Goal: Transaction & Acquisition: Purchase product/service

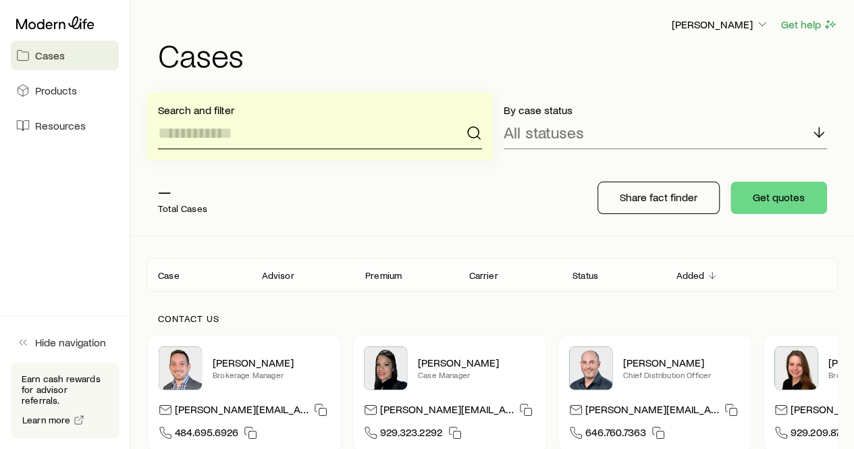
click at [380, 122] on input at bounding box center [320, 133] width 324 height 32
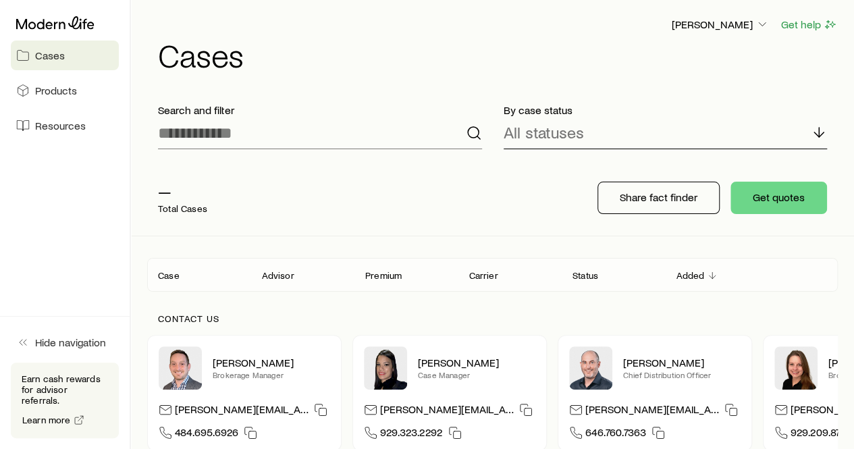
click at [532, 134] on p "All statuses" at bounding box center [544, 132] width 80 height 19
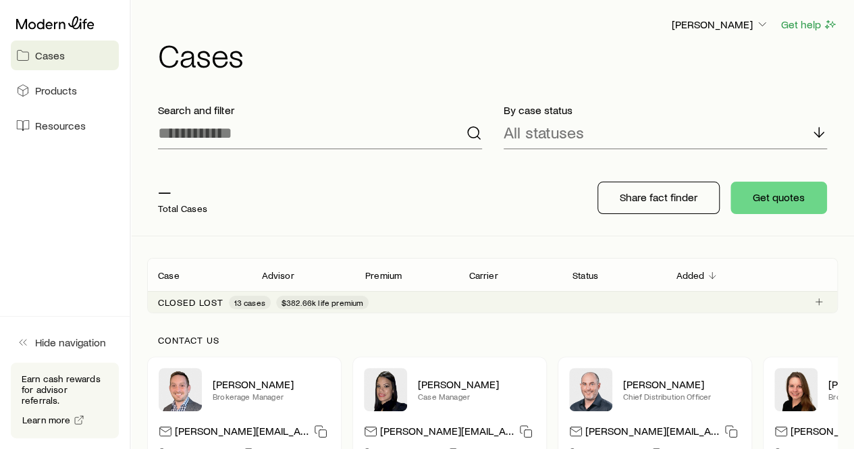
click at [449, 180] on div "— Total Cases" at bounding box center [361, 198] width 429 height 54
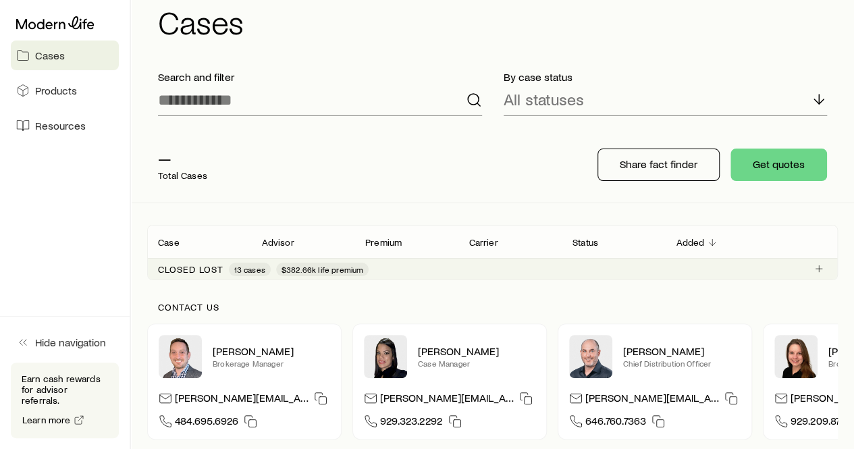
scroll to position [34, 0]
click at [785, 172] on button "Get quotes" at bounding box center [778, 164] width 97 height 32
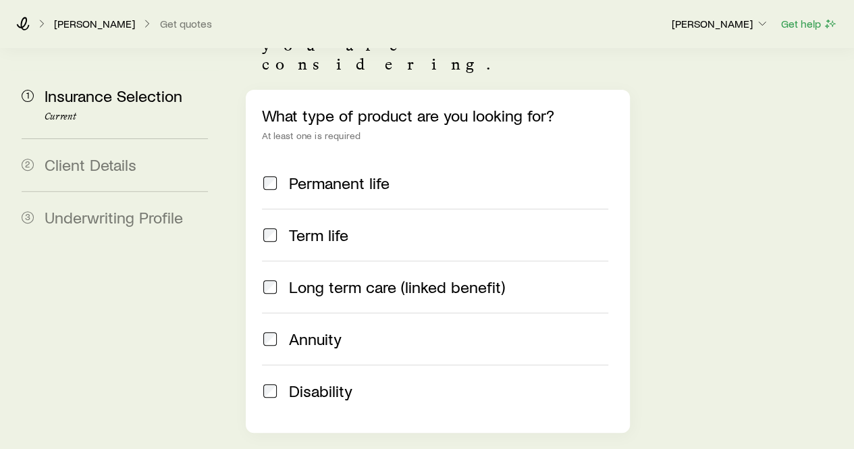
scroll to position [183, 0]
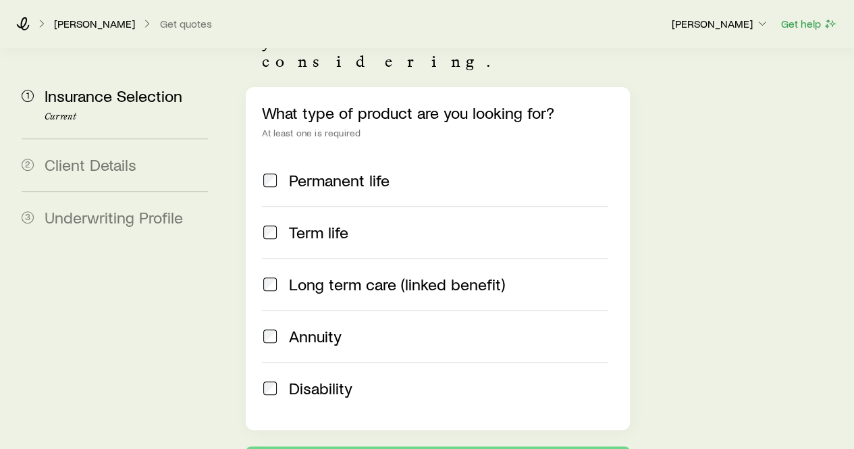
click at [315, 206] on label "Term life" at bounding box center [435, 232] width 346 height 52
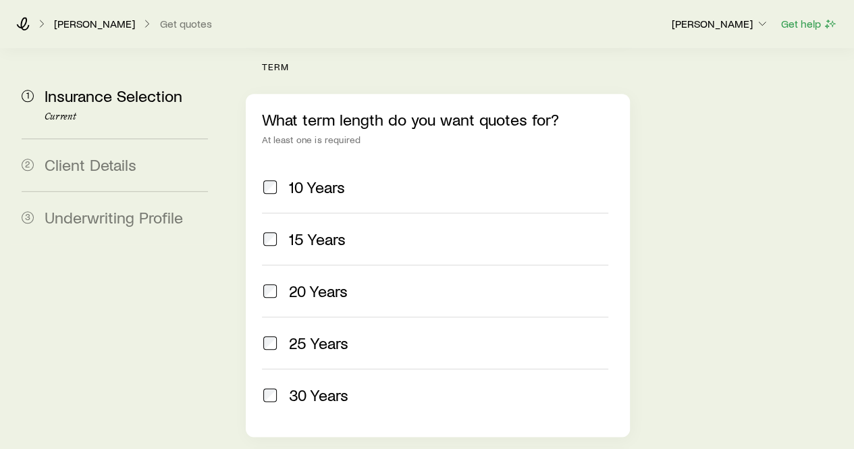
scroll to position [574, 0]
click at [316, 281] on span "20 Years" at bounding box center [318, 290] width 59 height 19
click at [332, 368] on label "30 Years" at bounding box center [435, 394] width 346 height 52
drag, startPoint x: 271, startPoint y: 169, endPoint x: 277, endPoint y: 119, distance: 50.3
click at [277, 161] on div "10 Years 15 Years 20 Years 25 Years 30 Years" at bounding box center [437, 290] width 351 height 259
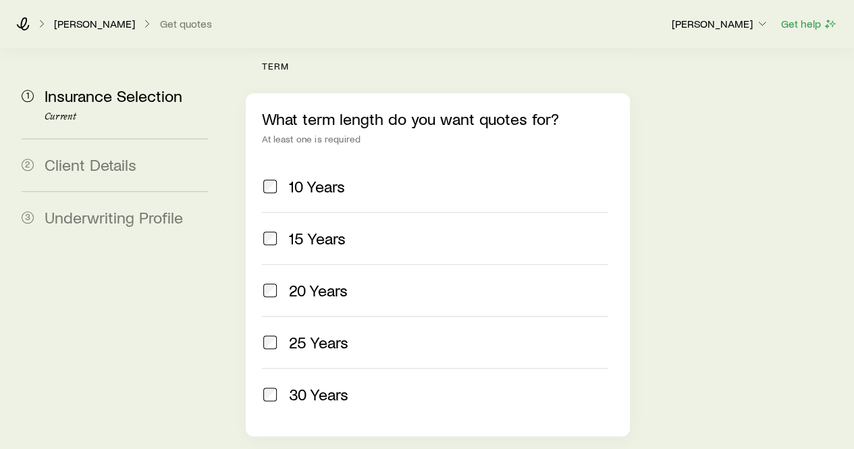
click at [275, 177] on span at bounding box center [270, 186] width 16 height 19
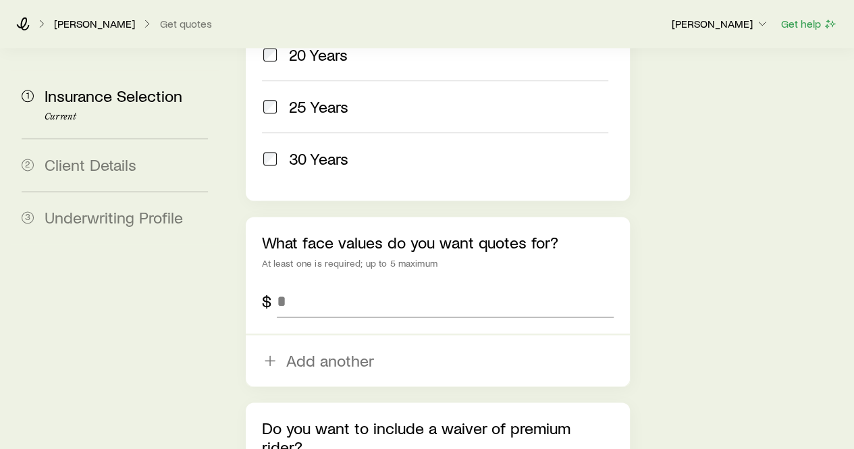
scroll to position [810, 0]
click at [348, 284] on input "tel" at bounding box center [445, 300] width 336 height 32
type input "*********"
click at [523, 216] on div "What face values do you want quotes for? At least one is required; up to 5 maxi…" at bounding box center [437, 300] width 383 height 169
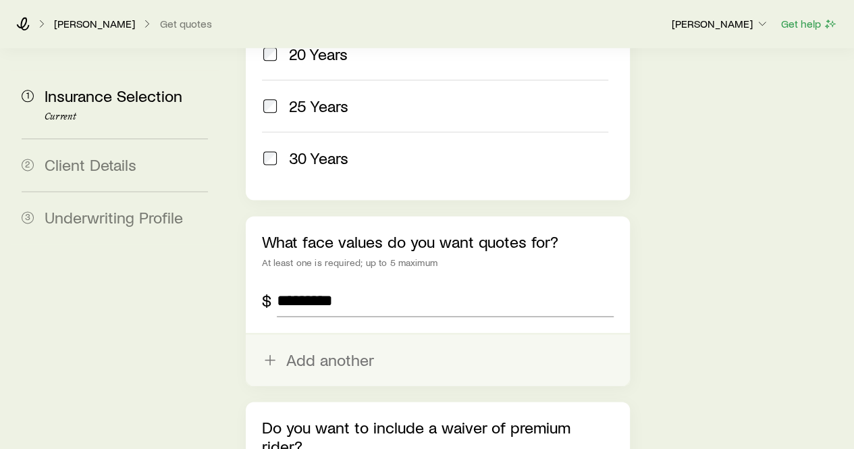
scroll to position [926, 0]
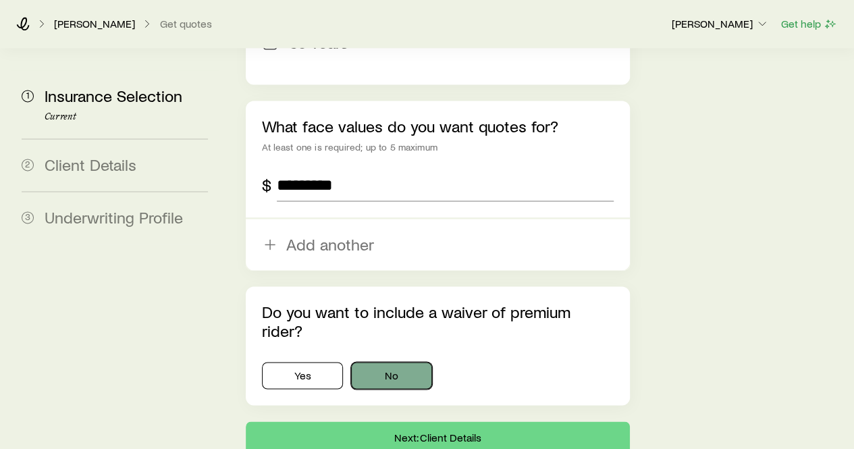
click at [412, 362] on button "No" at bounding box center [391, 375] width 81 height 27
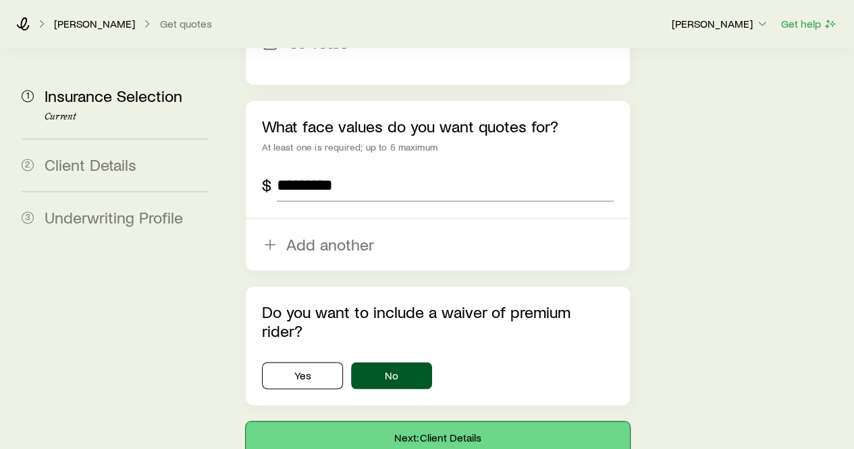
click at [469, 421] on button "Next: Client Details" at bounding box center [437, 437] width 383 height 32
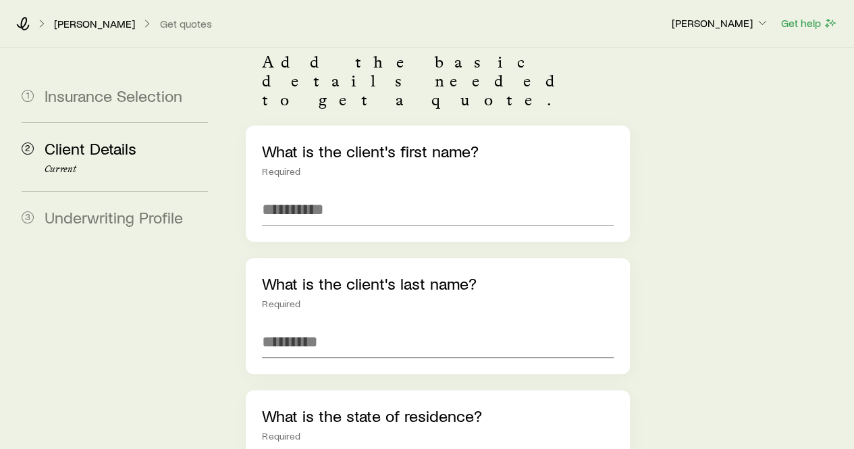
scroll to position [123, 0]
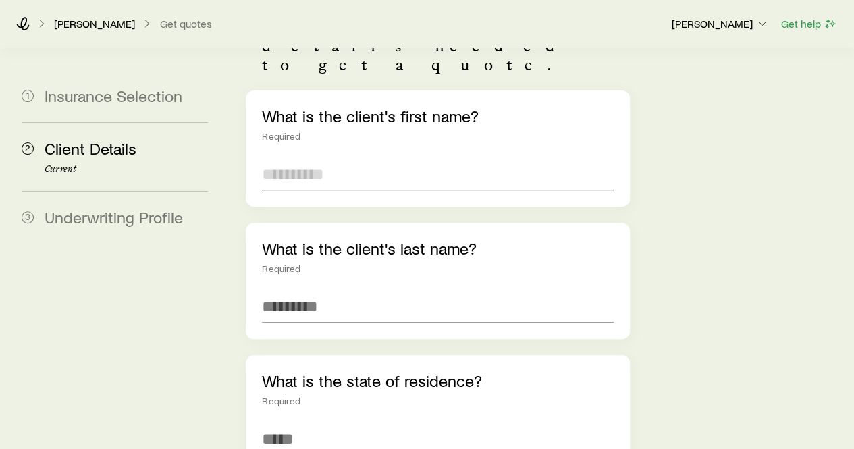
click at [336, 158] on input "text" at bounding box center [437, 174] width 351 height 32
type input "*****"
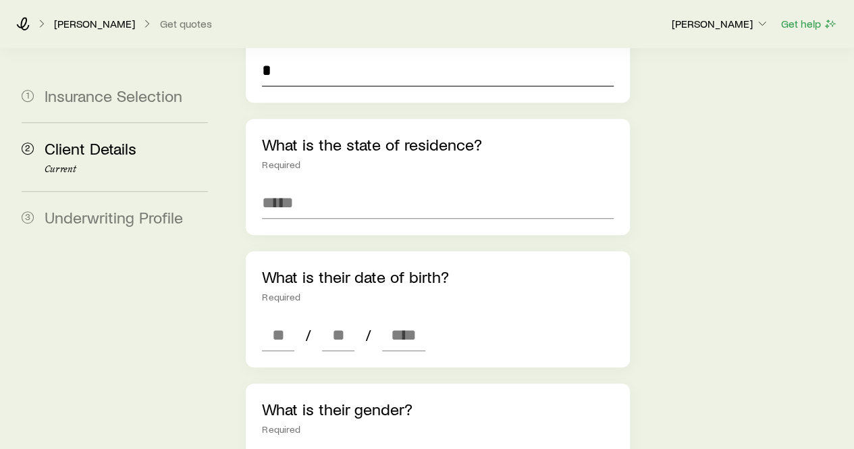
scroll to position [363, 0]
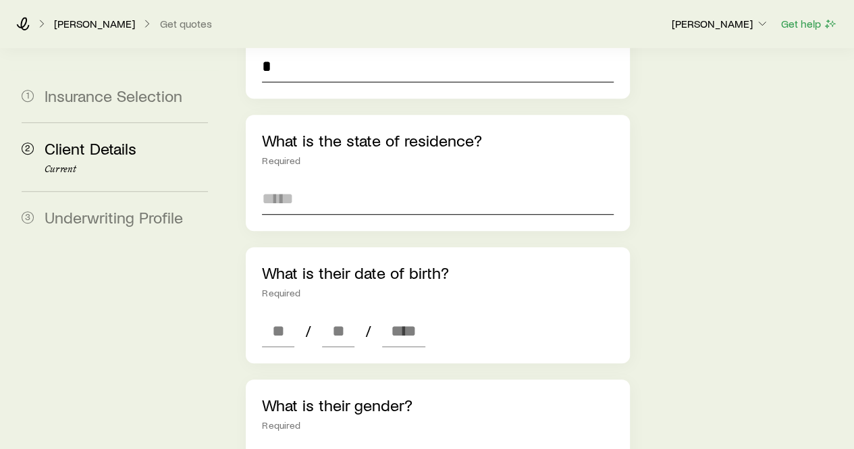
type input "*"
click at [336, 182] on input at bounding box center [437, 198] width 351 height 32
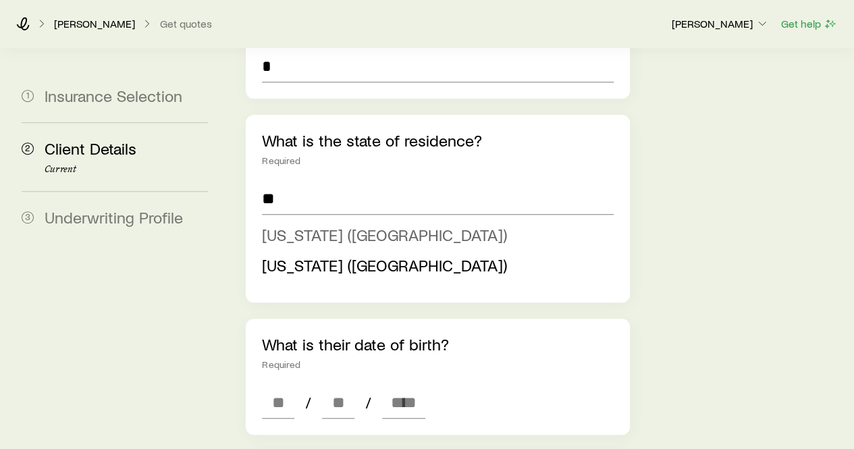
click at [331, 225] on span "[US_STATE] ([GEOGRAPHIC_DATA])" at bounding box center [384, 235] width 245 height 20
type input "**********"
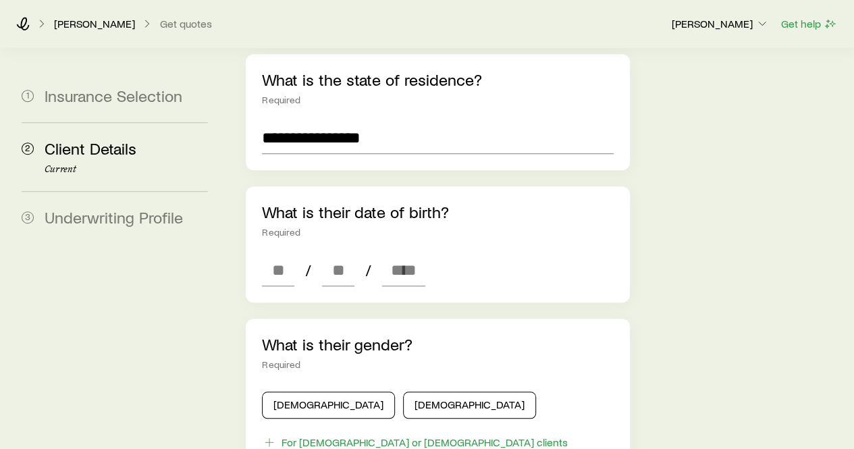
scroll to position [428, 0]
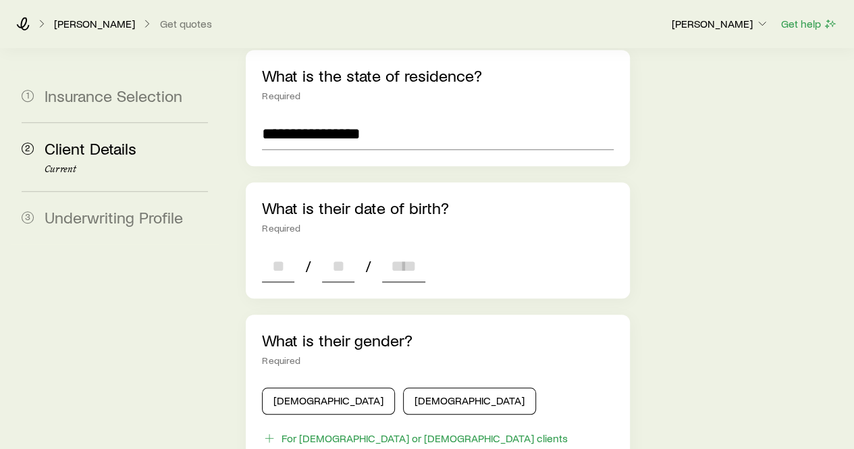
click at [278, 250] on input at bounding box center [278, 266] width 32 height 32
type input "**"
type input "****"
type input "*"
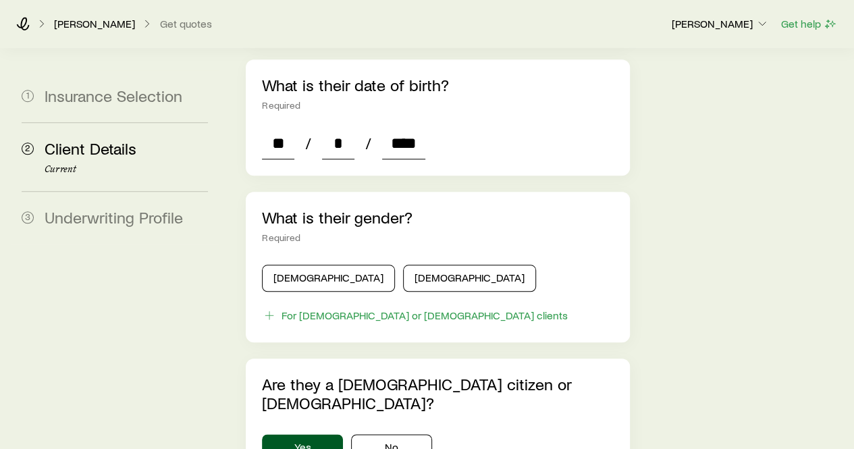
scroll to position [555, 0]
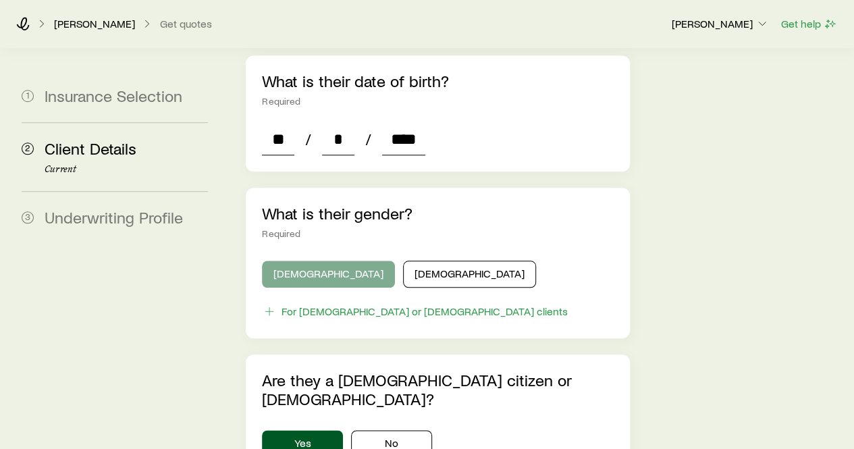
type input "****"
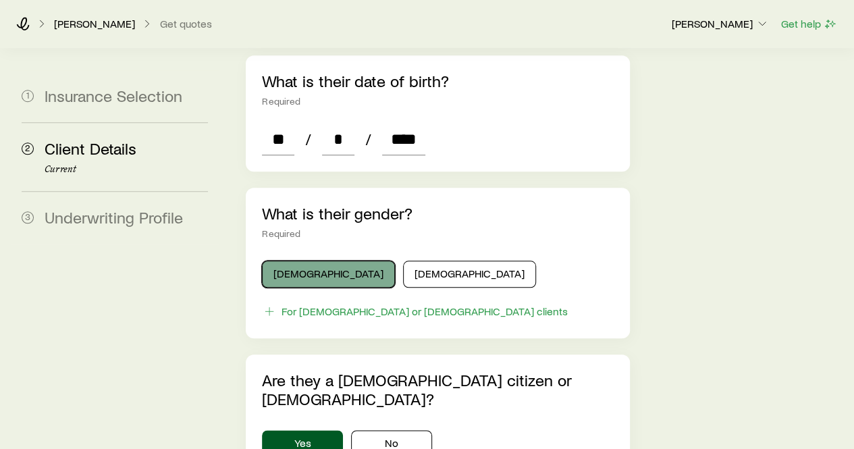
click at [309, 261] on button "[DEMOGRAPHIC_DATA]" at bounding box center [328, 274] width 133 height 27
click at [489, 306] on div "**********" at bounding box center [437, 226] width 383 height 1136
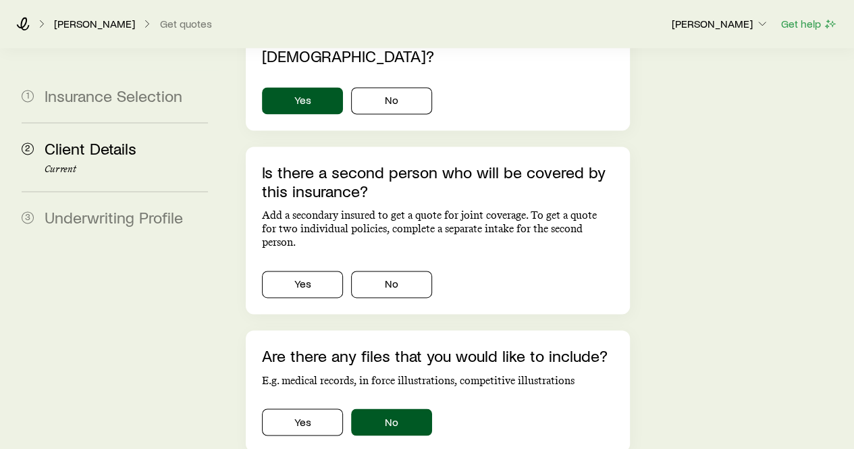
scroll to position [899, 0]
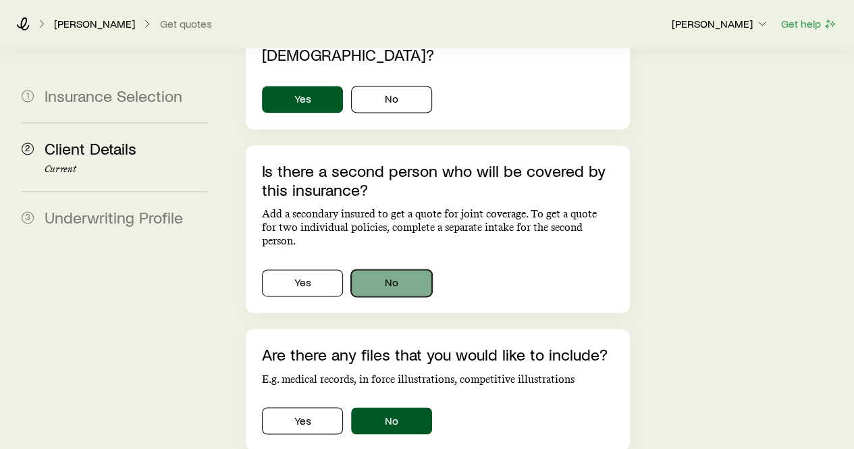
click at [365, 269] on button "No" at bounding box center [391, 282] width 81 height 27
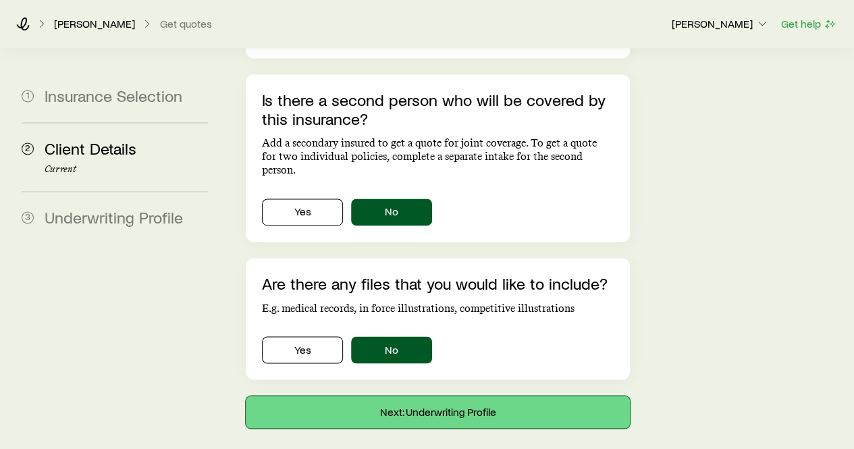
click at [403, 396] on button "Next: Underwriting Profile" at bounding box center [437, 412] width 383 height 32
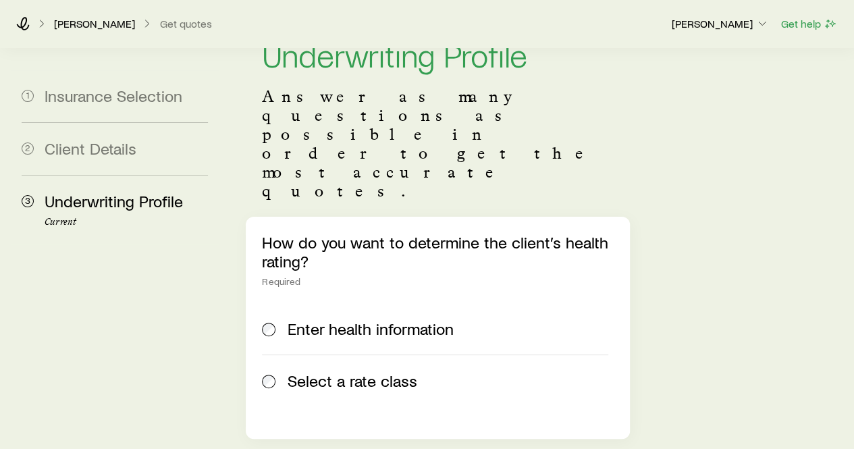
scroll to position [80, 0]
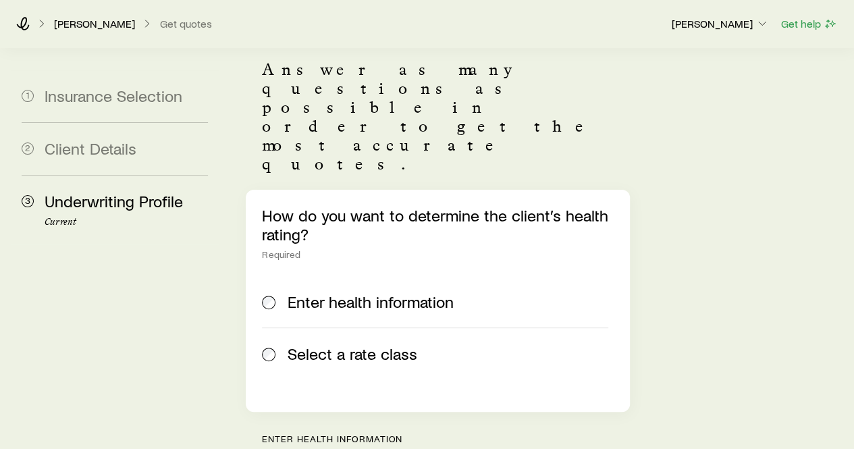
click at [388, 344] on span "Select a rate class" at bounding box center [353, 353] width 130 height 19
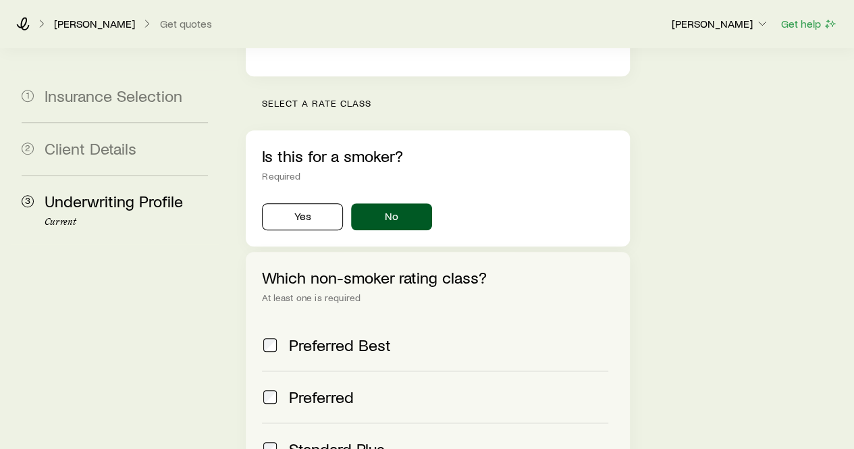
scroll to position [520, 0]
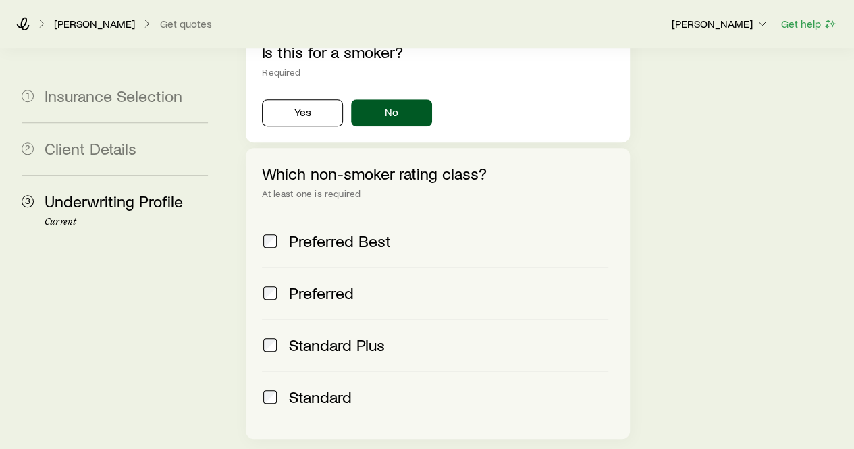
click at [261, 215] on div "Which non-smoker rating class? At least one is required Preferred Best Preferre…" at bounding box center [437, 293] width 383 height 291
click at [315, 267] on label "Preferred" at bounding box center [435, 293] width 346 height 52
click at [313, 232] on span "Preferred Best" at bounding box center [340, 241] width 102 height 19
click at [312, 336] on span "Standard Plus" at bounding box center [337, 345] width 96 height 19
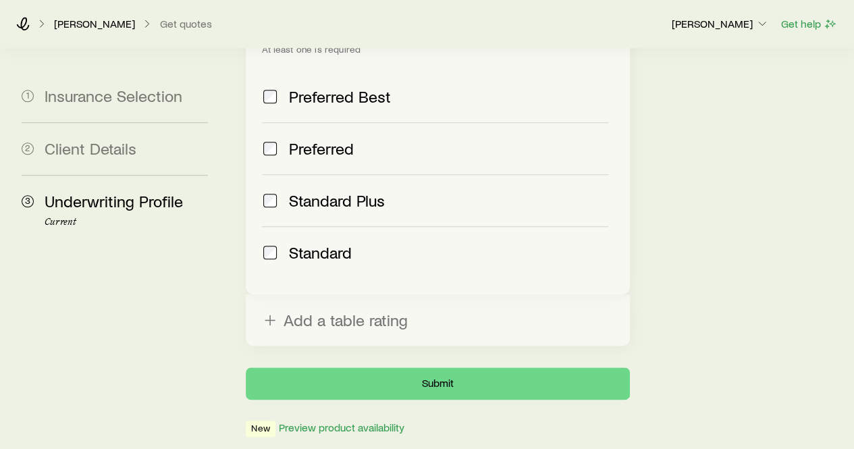
scroll to position [667, 0]
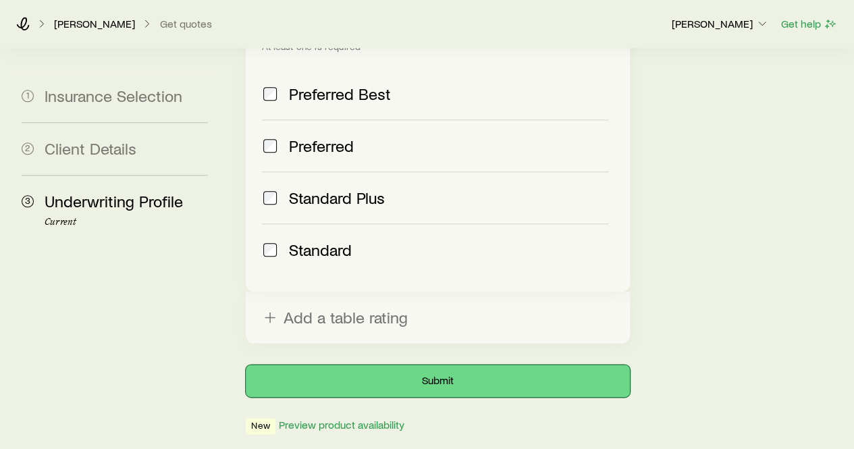
click at [423, 365] on button "Submit" at bounding box center [437, 381] width 383 height 32
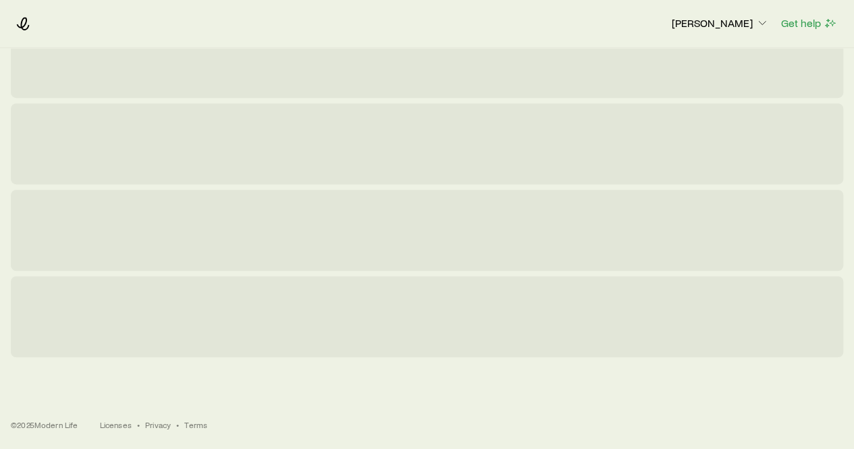
scroll to position [0, 0]
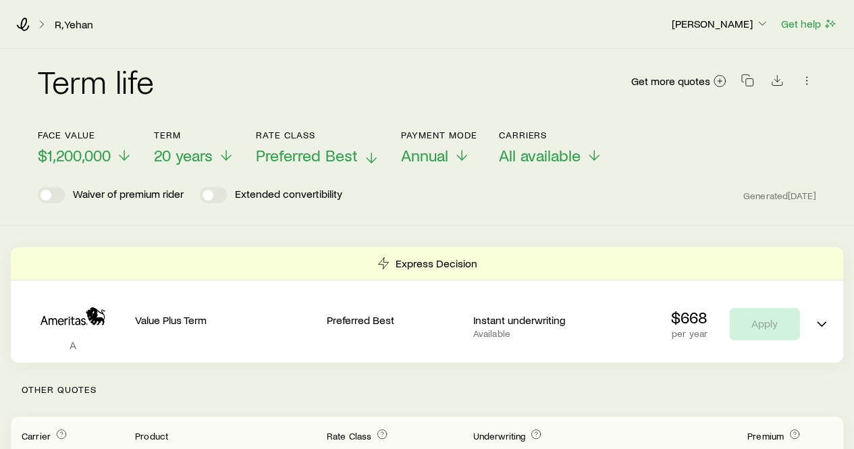
click at [350, 160] on span "Preferred Best" at bounding box center [307, 155] width 102 height 19
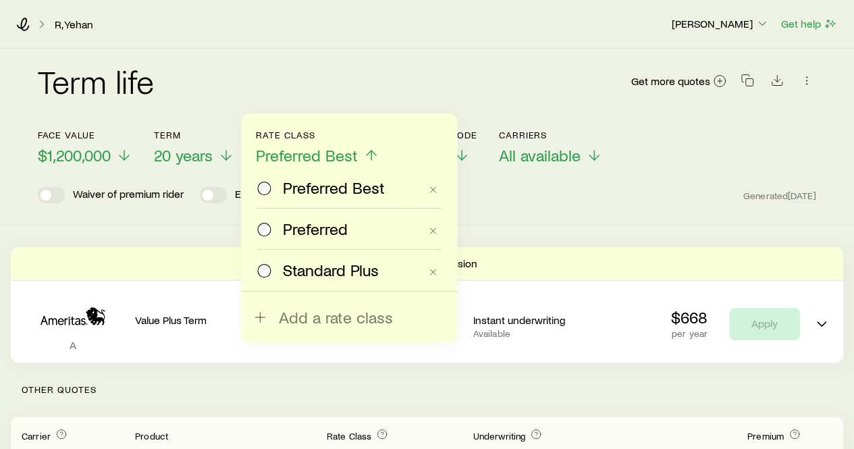
click at [333, 236] on span "Preferred" at bounding box center [315, 228] width 65 height 19
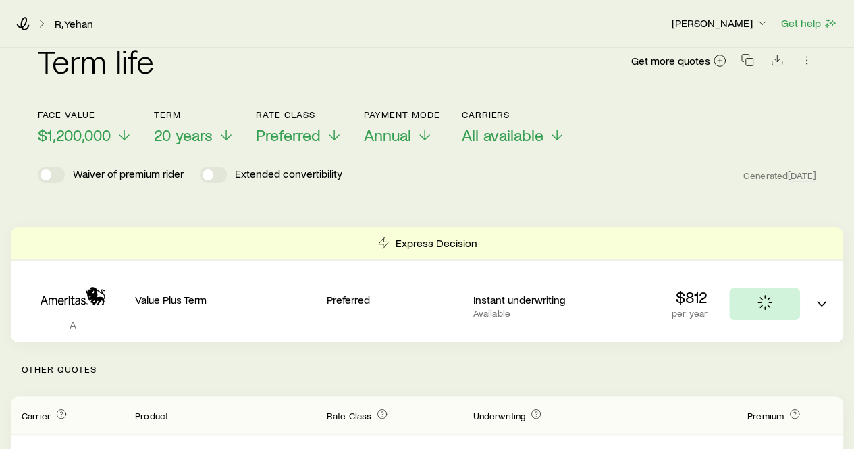
scroll to position [27, 0]
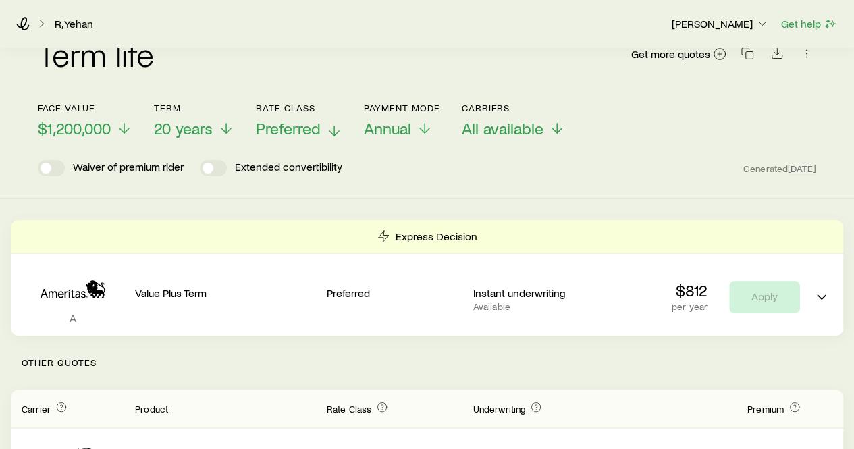
click at [339, 127] on icon at bounding box center [334, 131] width 16 height 16
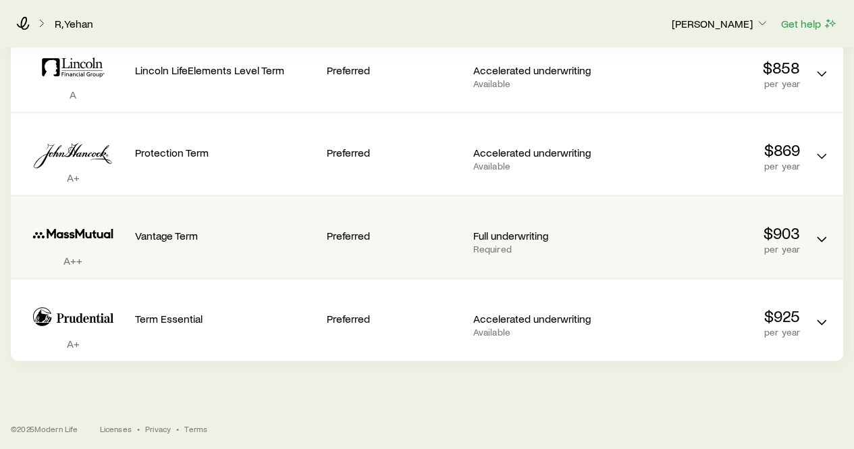
scroll to position [1339, 0]
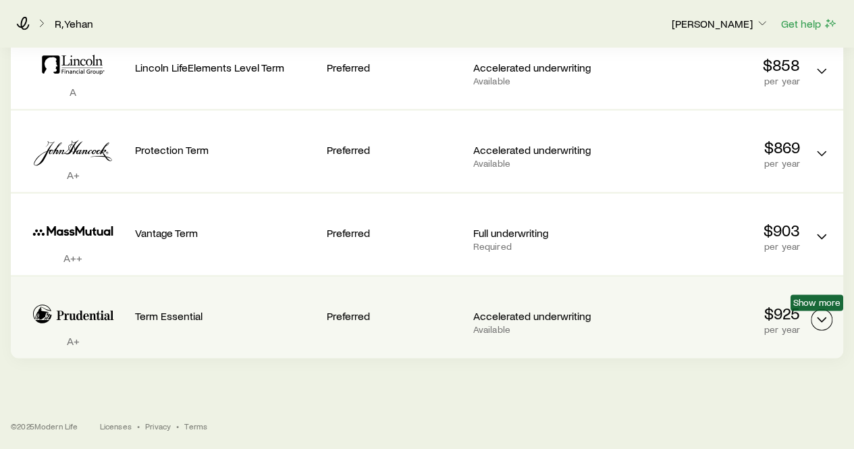
click at [824, 326] on icon "Term quotes" at bounding box center [821, 320] width 16 height 16
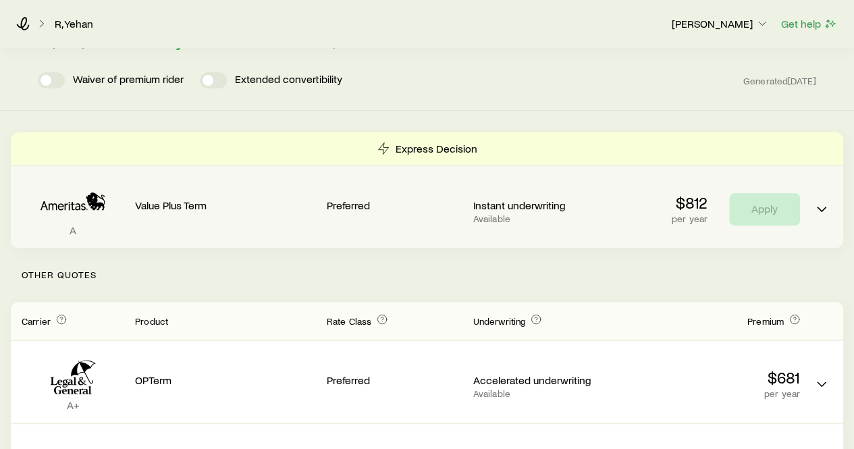
scroll to position [0, 0]
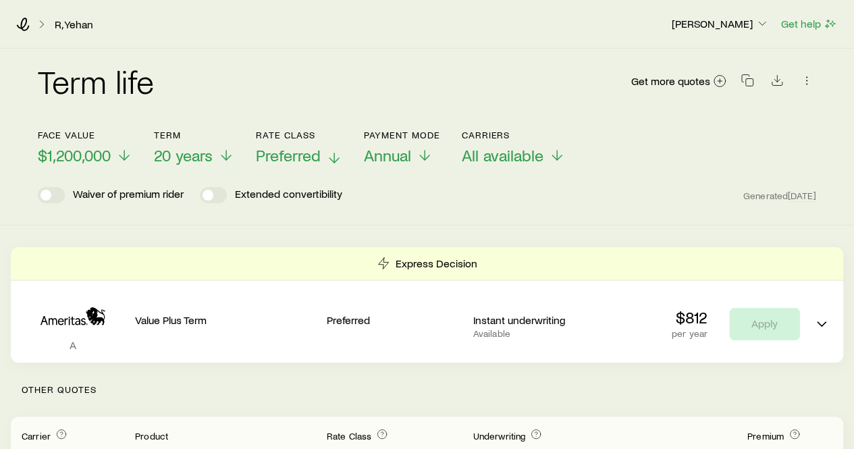
click at [209, 166] on header "Face value $1,200,000 Term 20 years Rate Class Preferred Payment Mode Annual Ca…" at bounding box center [427, 167] width 778 height 74
click at [212, 161] on span "20 years" at bounding box center [183, 155] width 59 height 19
click at [613, 247] on div "Express Decision" at bounding box center [427, 263] width 832 height 32
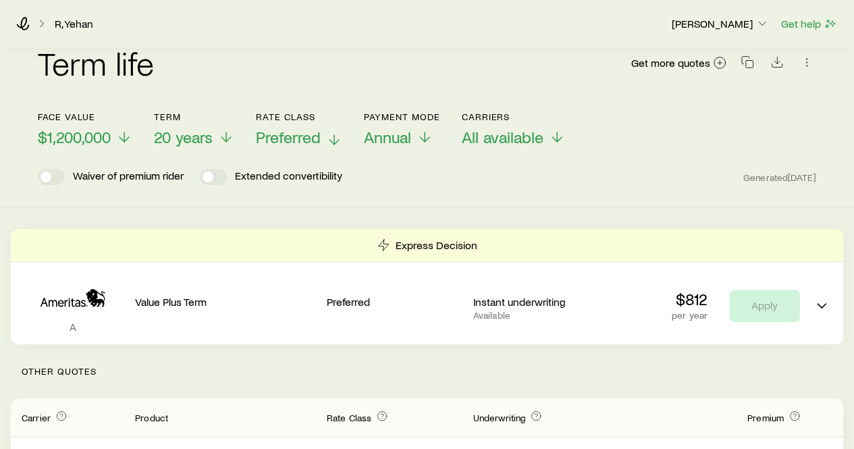
scroll to position [18, 0]
click at [223, 149] on header "Face value $1,200,000 Term 20 years Rate Class Preferred Payment Mode Annual Ca…" at bounding box center [427, 149] width 778 height 74
click at [220, 144] on icon at bounding box center [226, 140] width 16 height 16
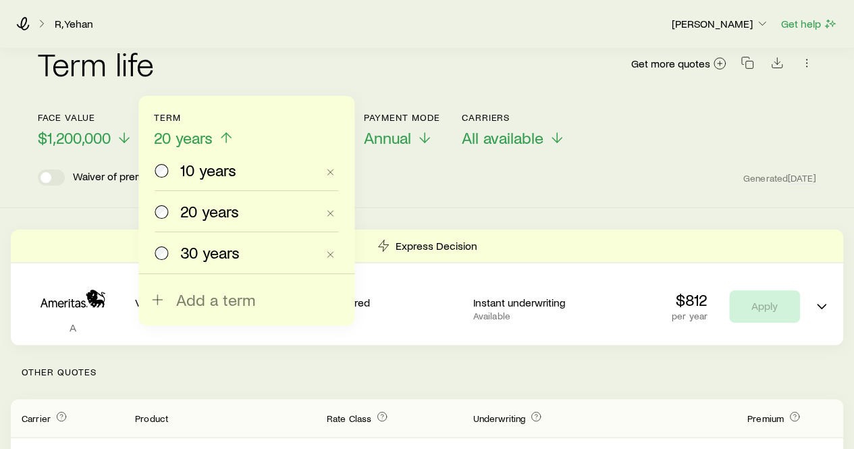
click at [213, 169] on span "10 years" at bounding box center [208, 170] width 56 height 19
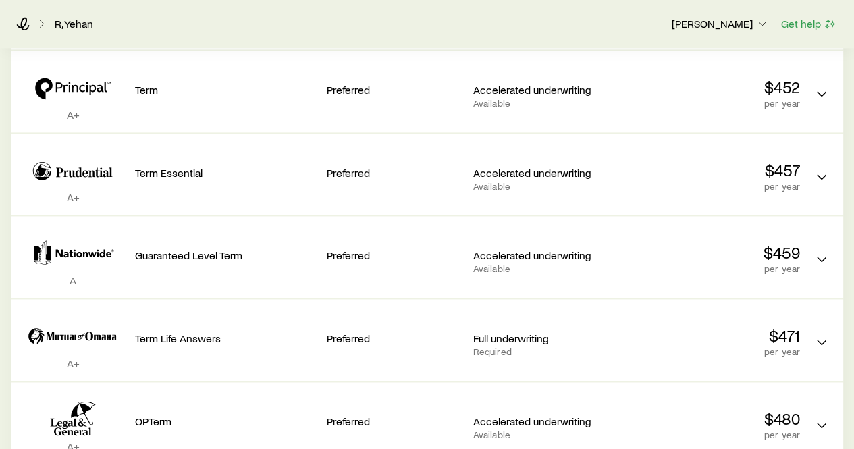
scroll to position [815, 0]
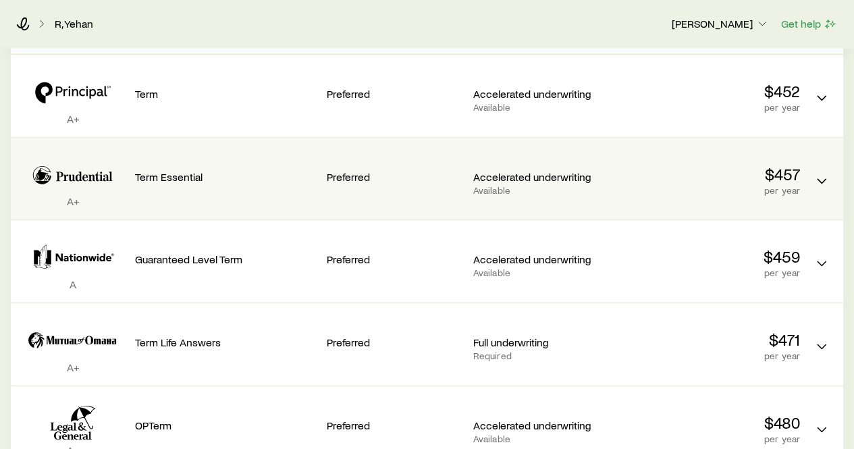
drag, startPoint x: 797, startPoint y: 184, endPoint x: 514, endPoint y: 183, distance: 282.2
click at [514, 183] on div "Accelerated underwriting Available" at bounding box center [541, 183] width 136 height 26
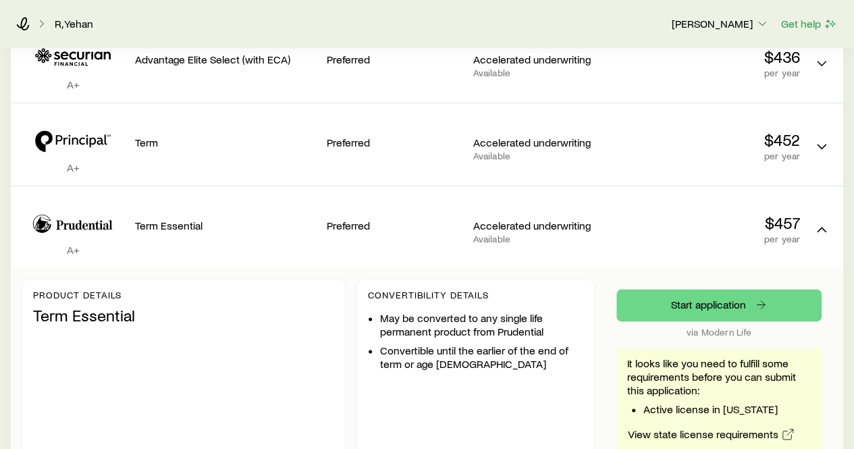
scroll to position [798, 0]
